Goal: Complete application form

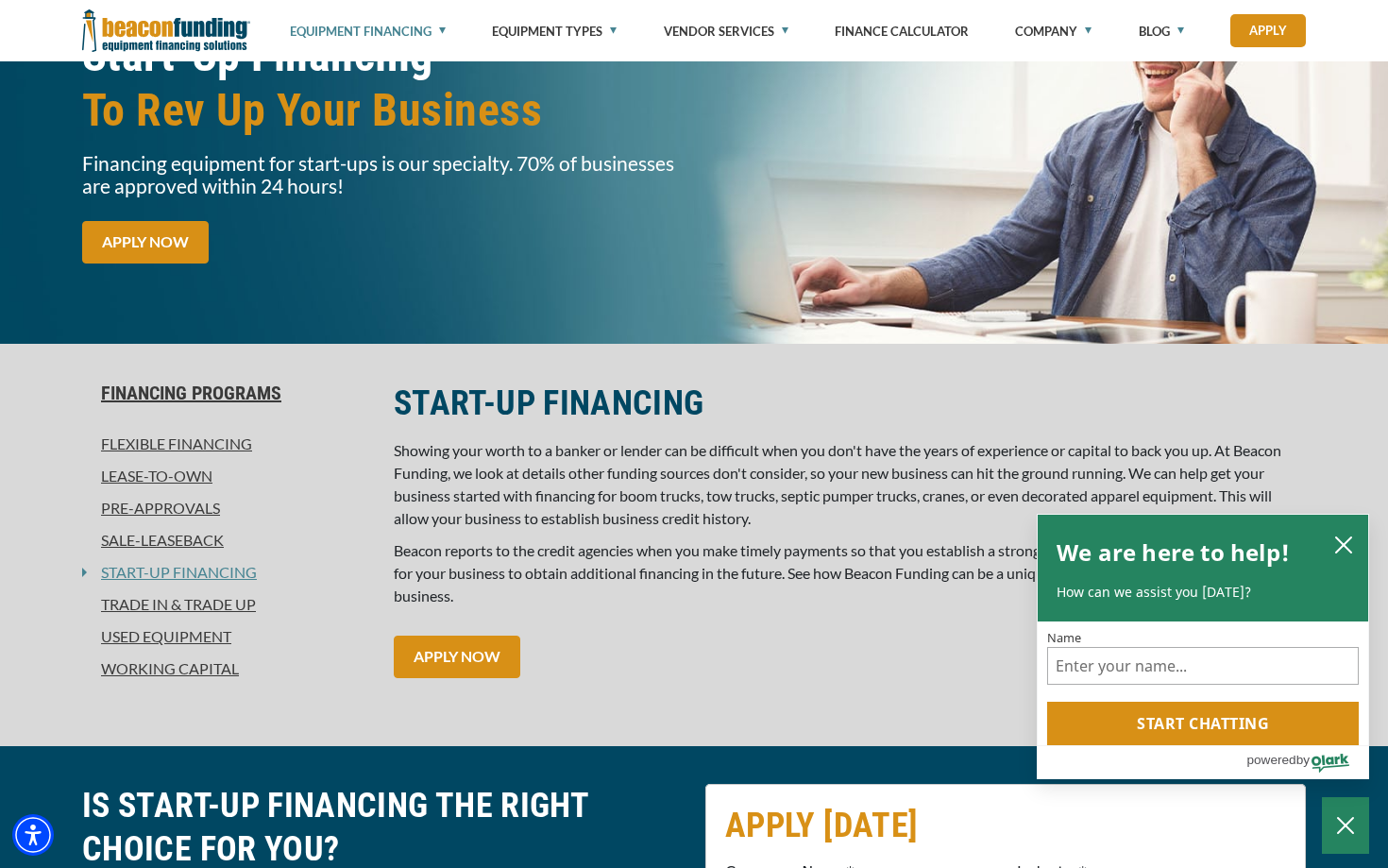
scroll to position [195, 0]
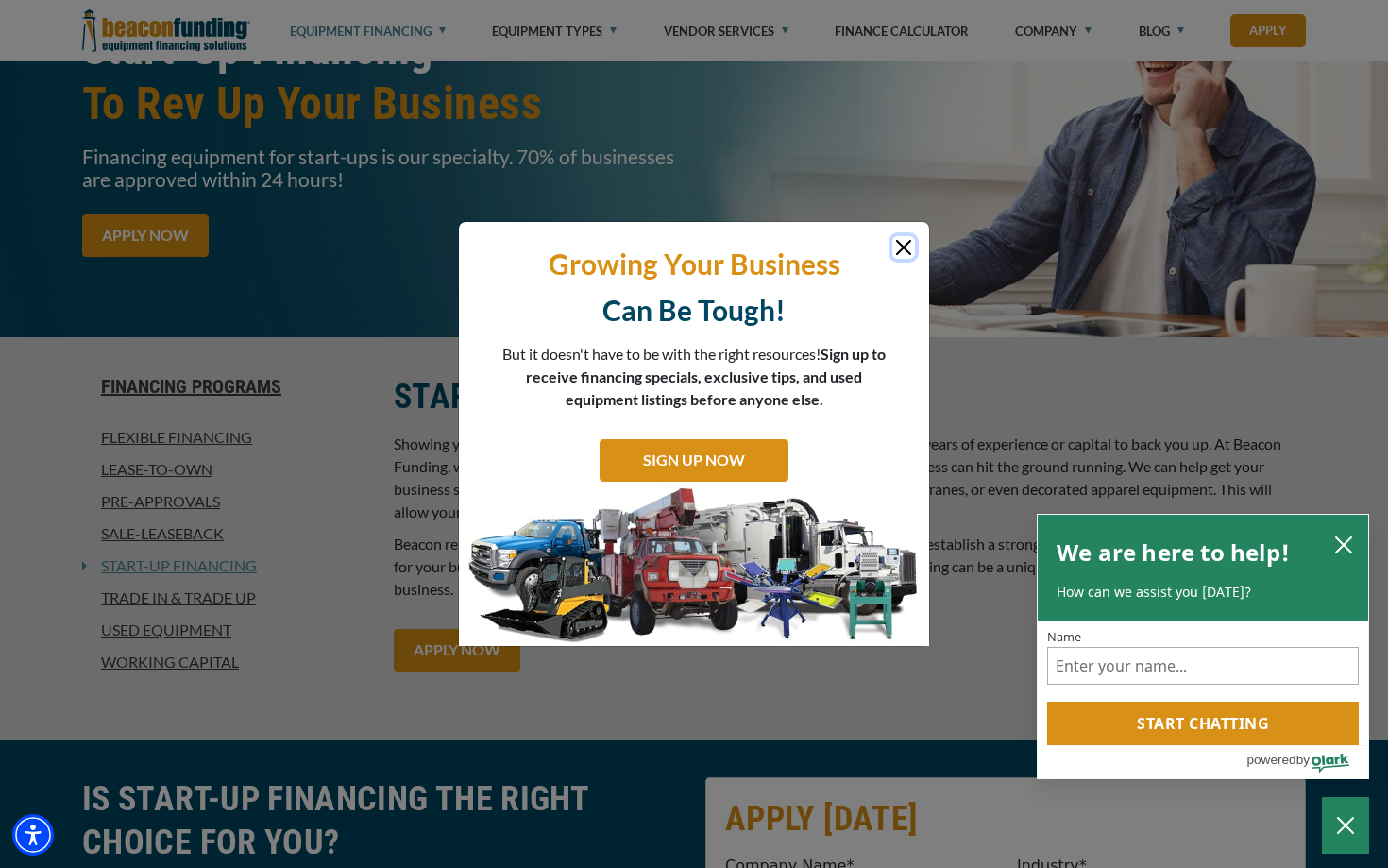
click at [892, 244] on div at bounding box center [694, 241] width 442 height 10
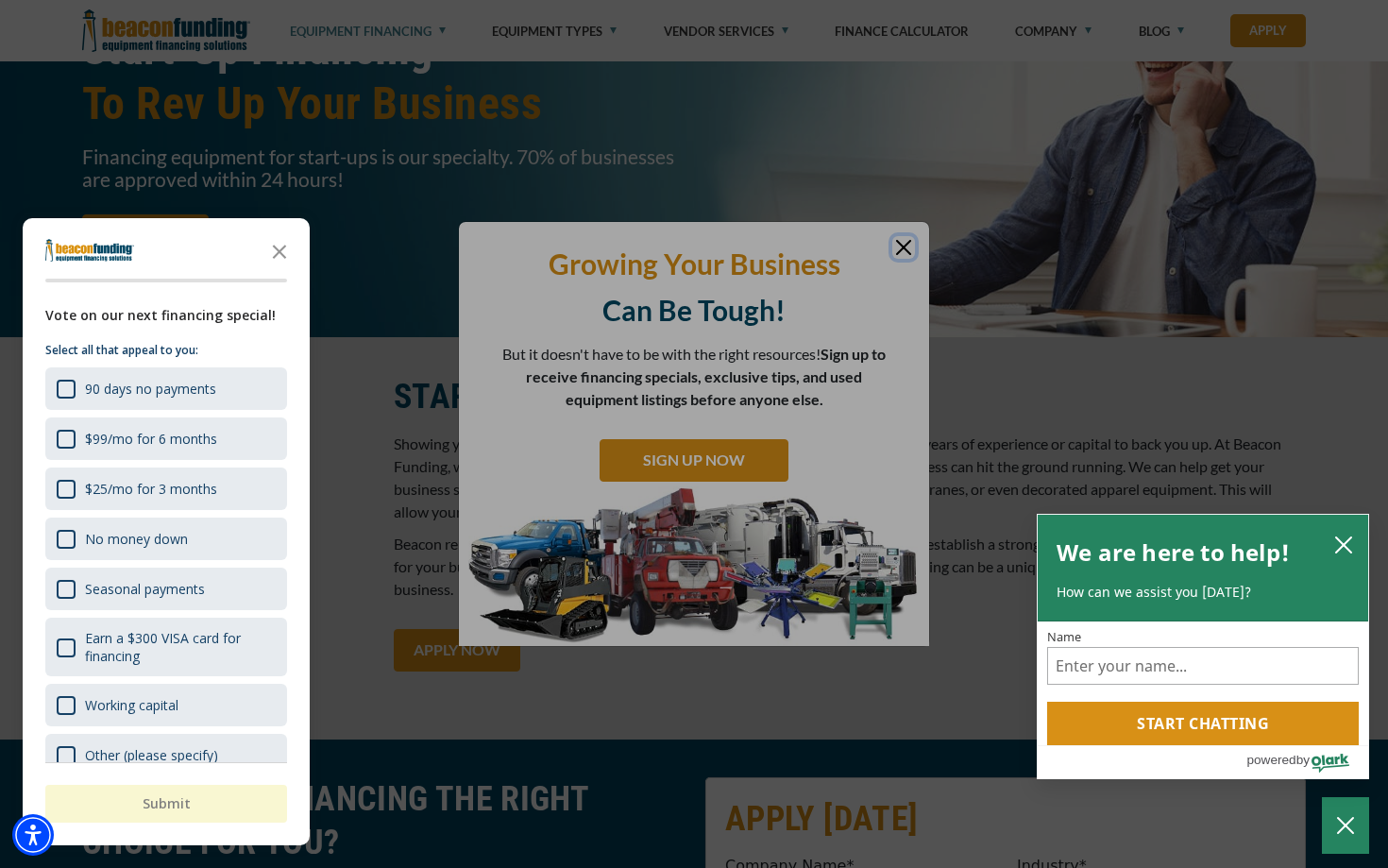
click at [908, 250] on div at bounding box center [694, 434] width 1388 height 868
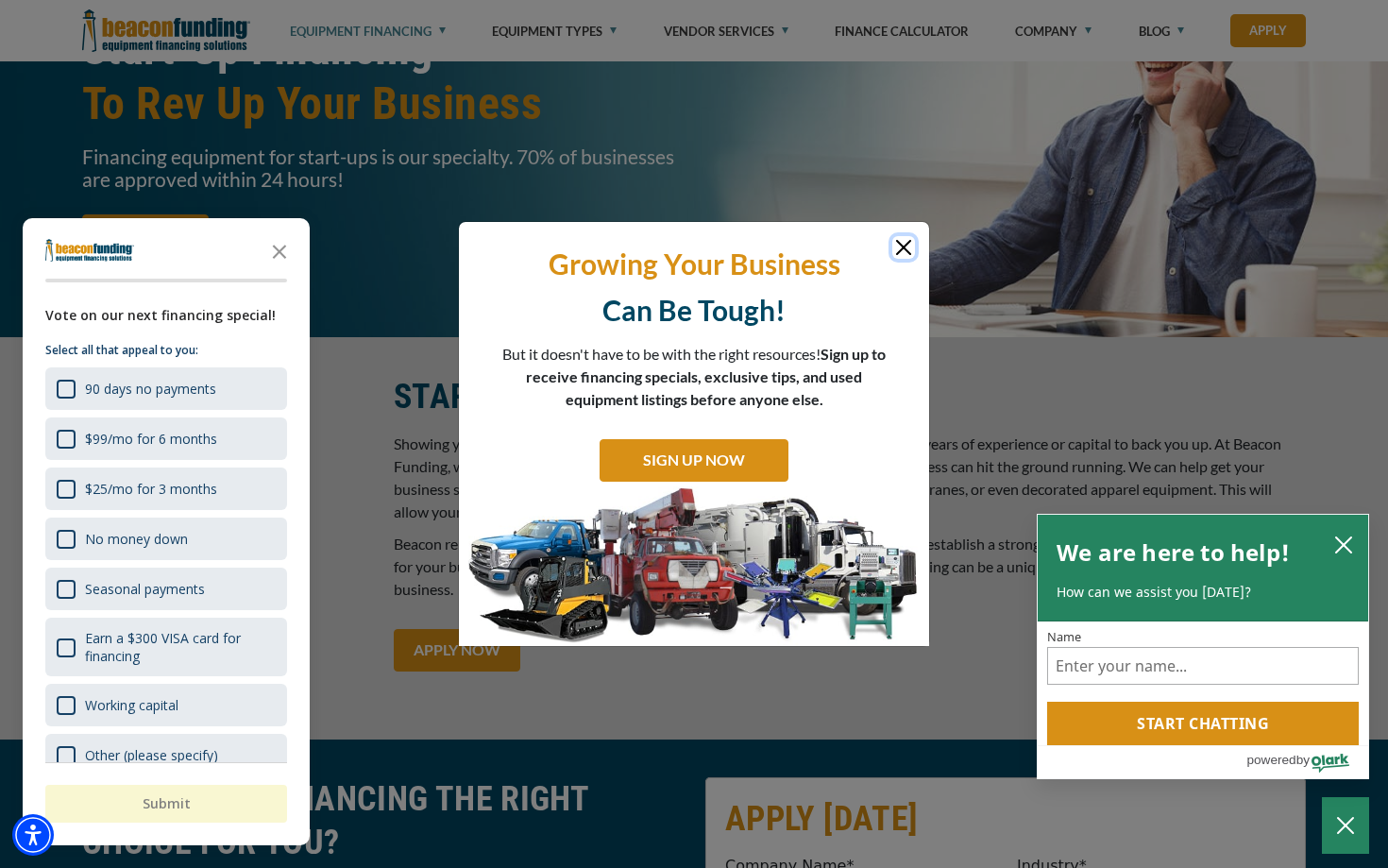
click at [1342, 547] on icon "close chatbox" at bounding box center [1343, 545] width 15 height 15
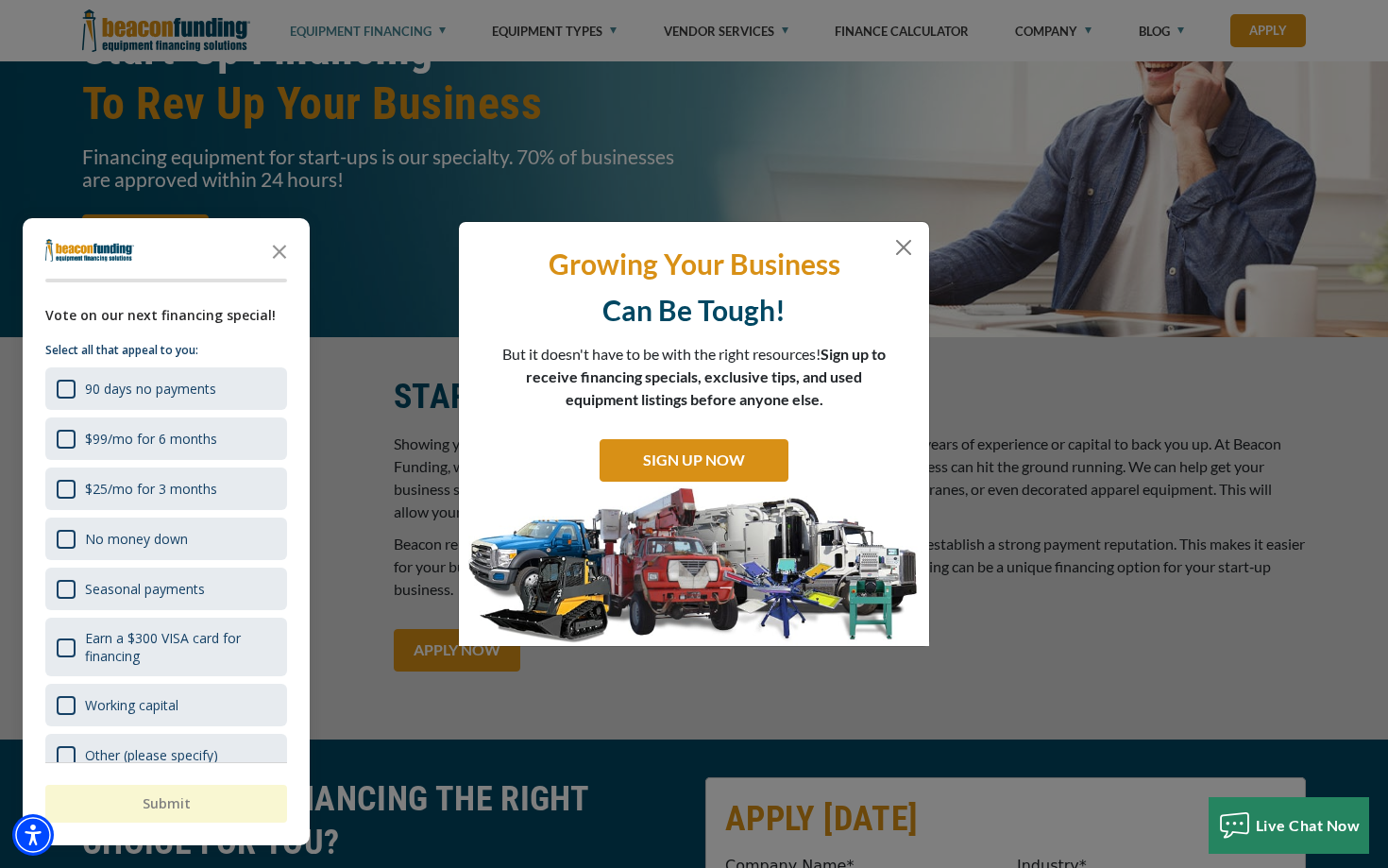
click at [891, 243] on div at bounding box center [694, 241] width 442 height 10
click at [911, 245] on button "Close" at bounding box center [904, 247] width 23 height 23
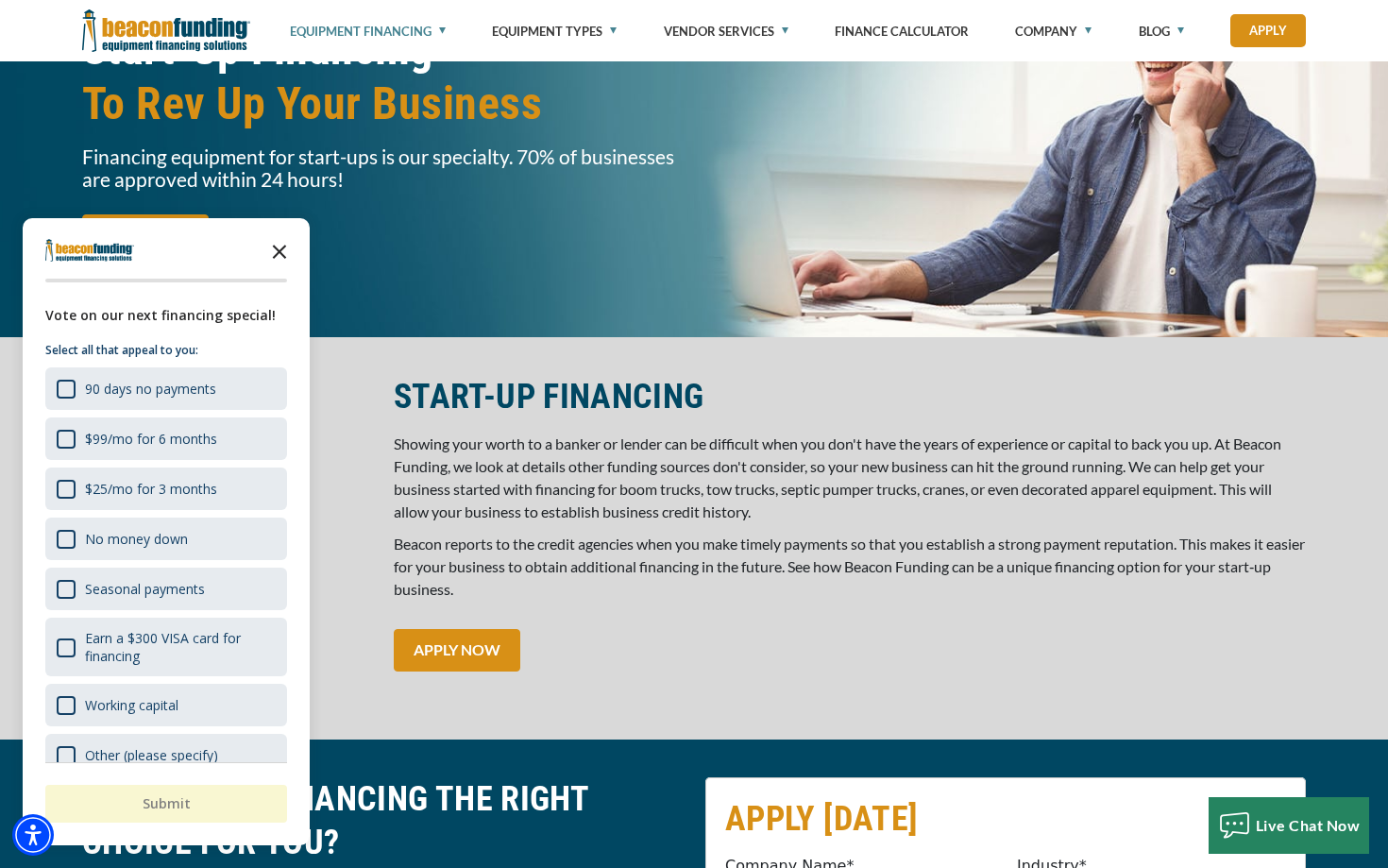
click at [286, 244] on icon "Close the survey" at bounding box center [280, 250] width 38 height 38
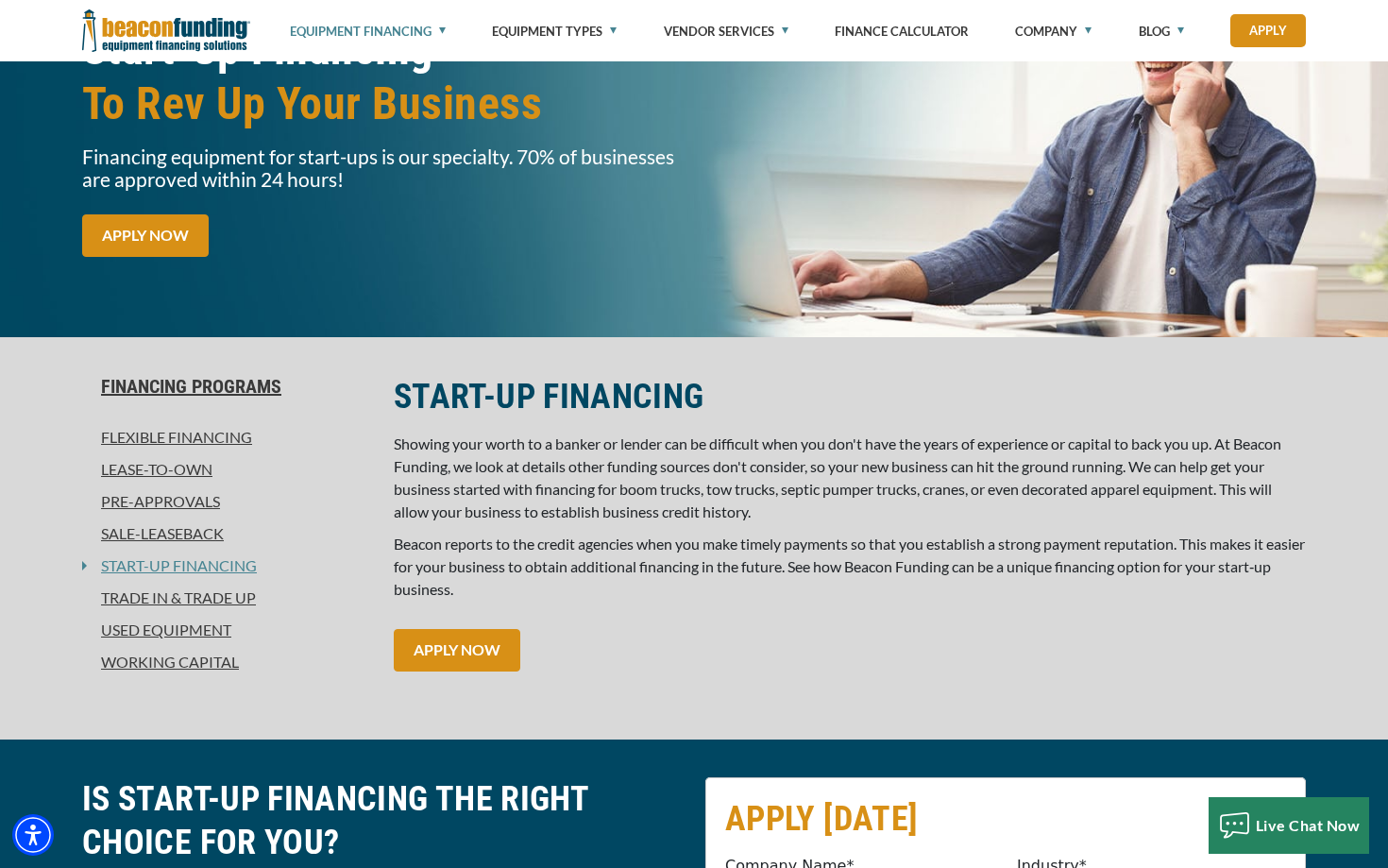
click at [82, 561] on div at bounding box center [89, 566] width 14 height 10
click at [84, 569] on div at bounding box center [89, 566] width 14 height 10
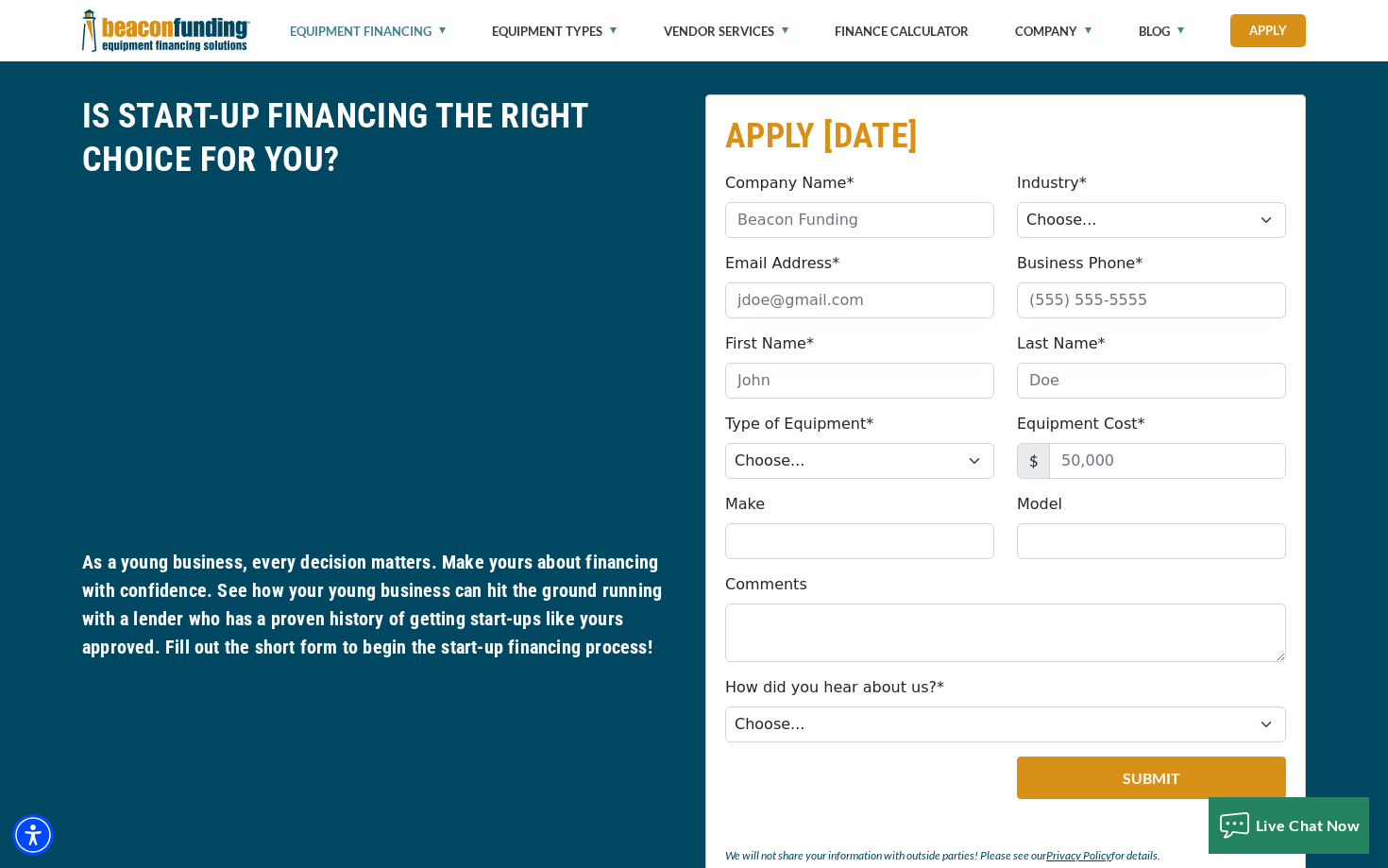
scroll to position [844, 0]
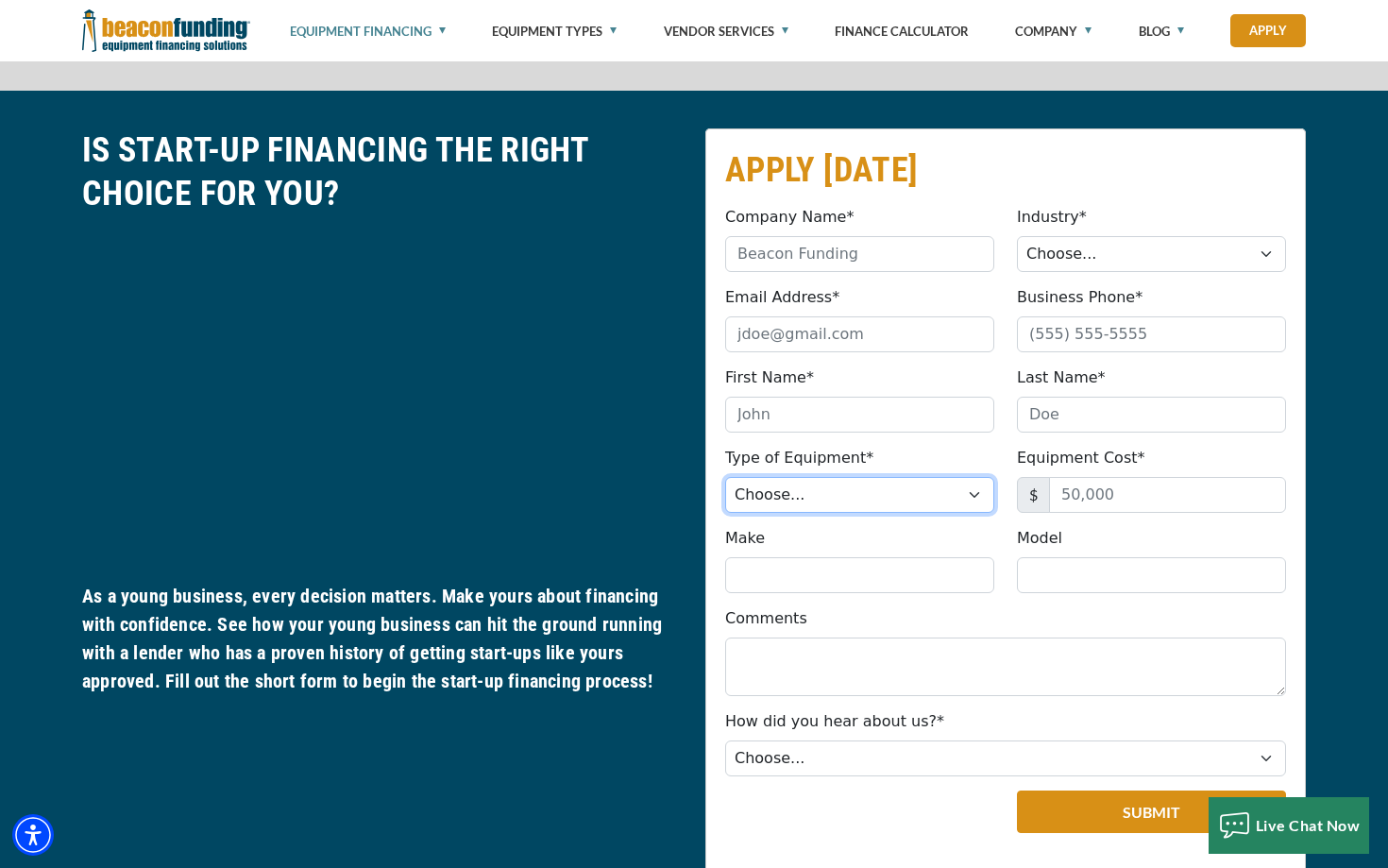
click at [809, 506] on select "Choose... Backhoe Boom/Bucket Truck Chipper Commercial Mower Crane DTG/DTF Prin…" at bounding box center [859, 495] width 269 height 36
click at [1087, 223] on div "Industry* Choose... Towing Landscape/Hardscape Decorated Apparel Septic Light C…" at bounding box center [1152, 239] width 292 height 66
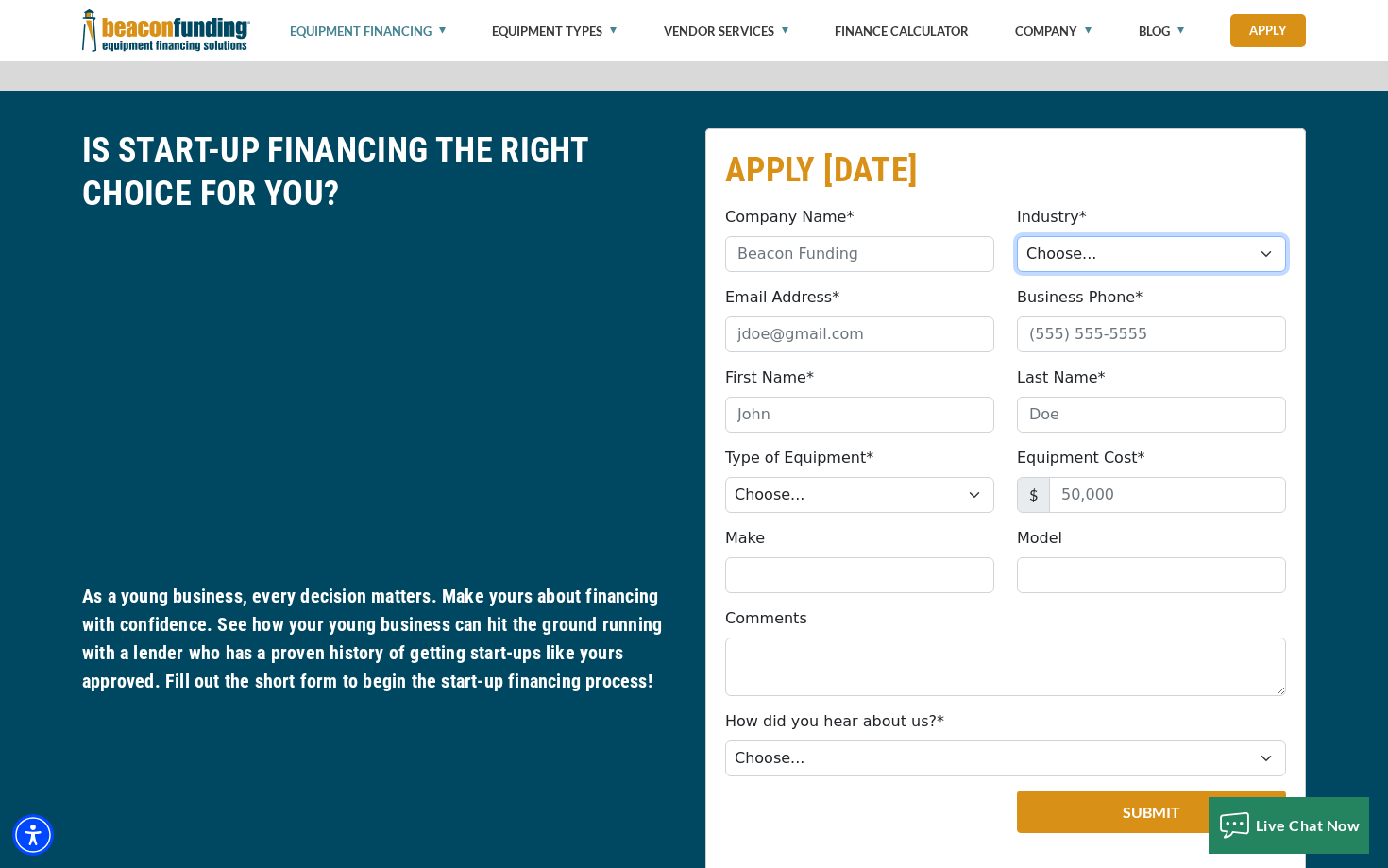
click at [1079, 236] on select "Choose... Towing Landscape/Hardscape Decorated Apparel Septic Light Constructio…" at bounding box center [1151, 254] width 269 height 36
